Goal: Information Seeking & Learning: Learn about a topic

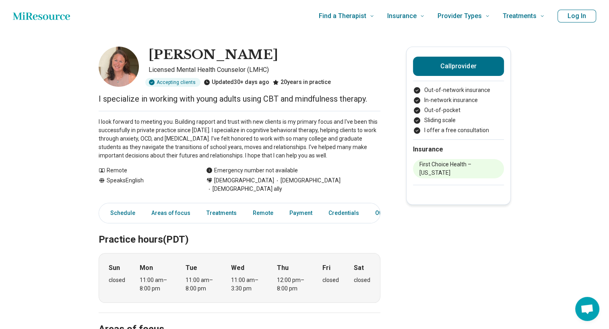
click at [142, 205] on div "Schedule Areas of focus Treatments Remote Payment Credentials Other" at bounding box center [240, 213] width 282 height 21
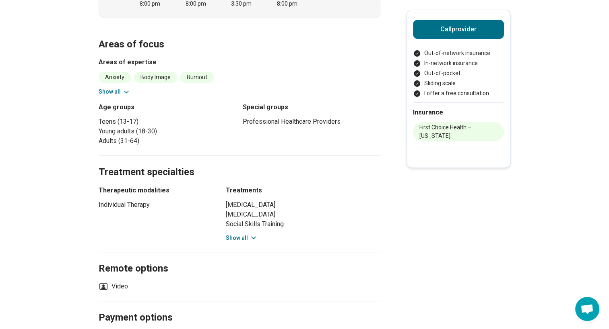
scroll to position [284, 0]
click at [371, 221] on div "[MEDICAL_DATA] [MEDICAL_DATA] Social Skills Training [MEDICAL_DATA] (ERP) Cogni…" at bounding box center [303, 222] width 154 height 42
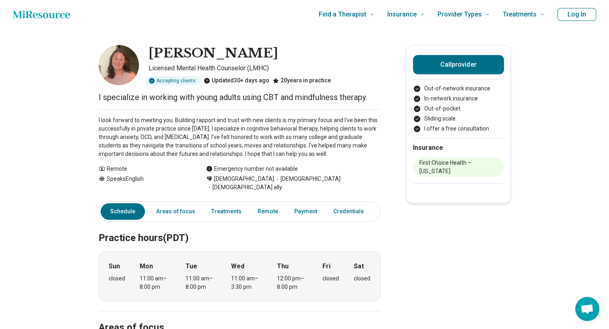
scroll to position [2, 0]
click at [378, 204] on link "Other" at bounding box center [389, 212] width 29 height 16
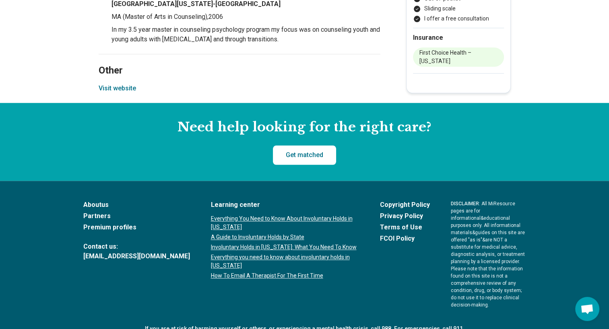
scroll to position [868, 0]
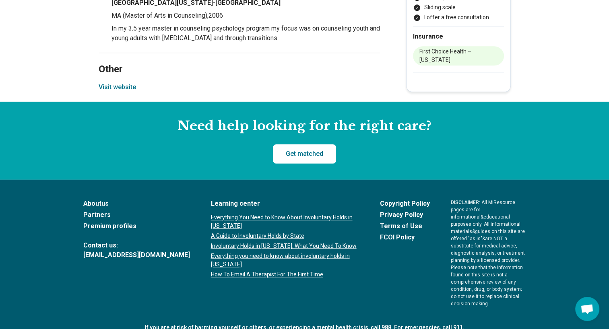
click at [380, 210] on link "Privacy Policy" at bounding box center [405, 215] width 50 height 10
click at [32, 221] on footer "About us Partners Premium profiles Contact us: [EMAIL_ADDRESS][DOMAIN_NAME] Lea…" at bounding box center [304, 274] width 609 height 188
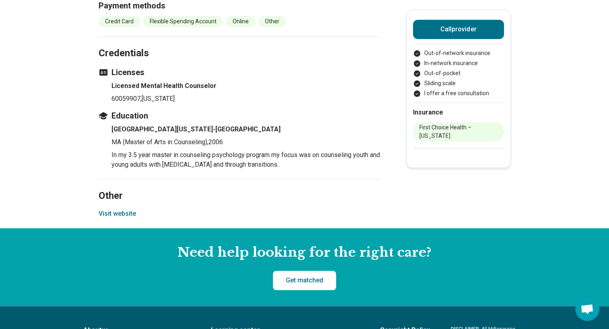
scroll to position [740, 0]
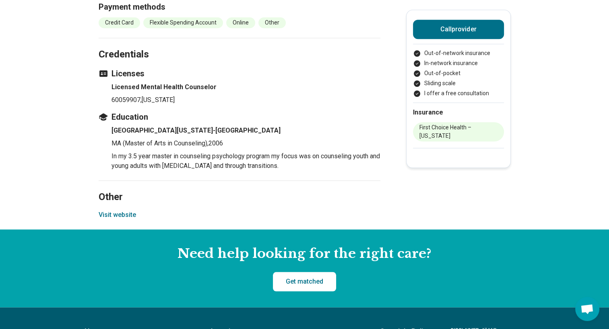
click at [282, 95] on p "60059907 , [US_STATE]" at bounding box center [245, 100] width 269 height 10
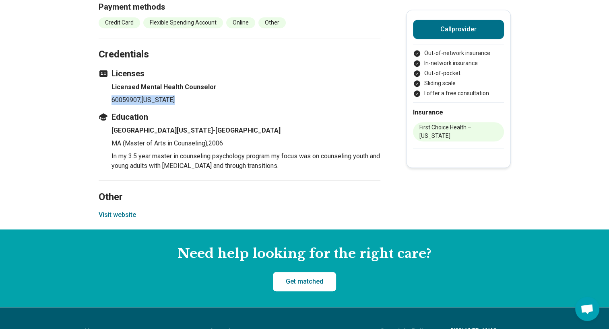
click at [282, 97] on section "Credentials Licenses Licensed Mental Health Counselor 60059907 , [US_STATE][GEO…" at bounding box center [240, 109] width 282 height 143
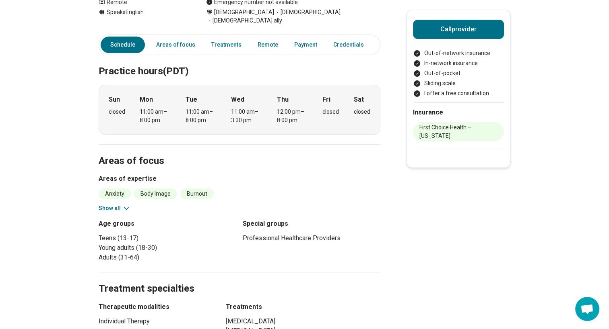
scroll to position [169, 0]
click at [282, 97] on div "Thu 12:00 pm – 8:00 pm" at bounding box center [292, 109] width 31 height 30
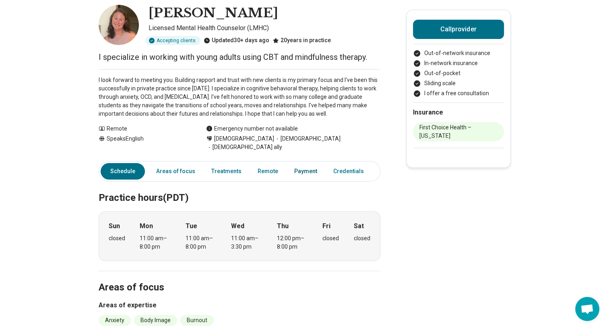
scroll to position [0, 0]
